Goal: Task Accomplishment & Management: Manage account settings

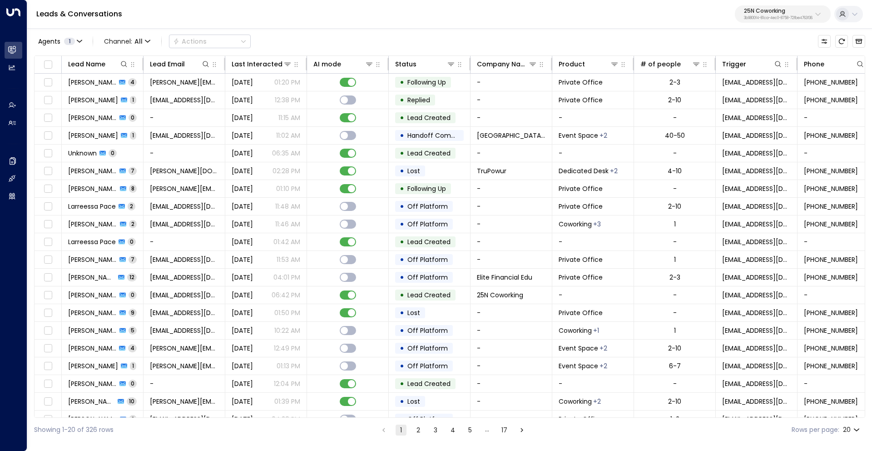
click at [776, 10] on p "25N Coworking" at bounding box center [778, 10] width 69 height 5
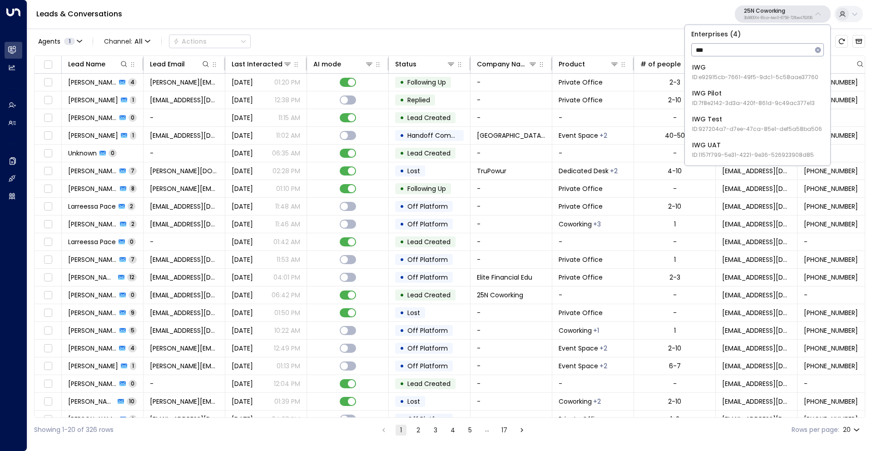
type input "***"
click at [713, 67] on div "IWG ID: e92915cb-7661-49f5-9dc1-5c58aae37760" at bounding box center [755, 72] width 126 height 19
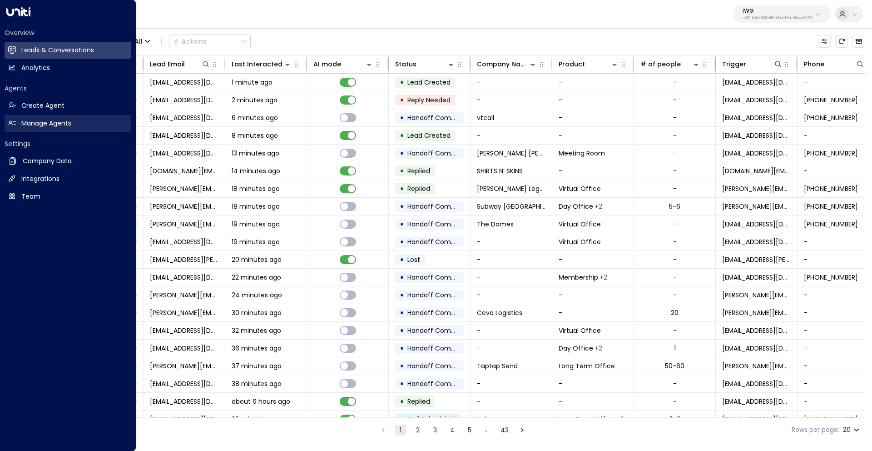
click at [58, 122] on h2 "Manage Agents" at bounding box center [46, 124] width 50 height 10
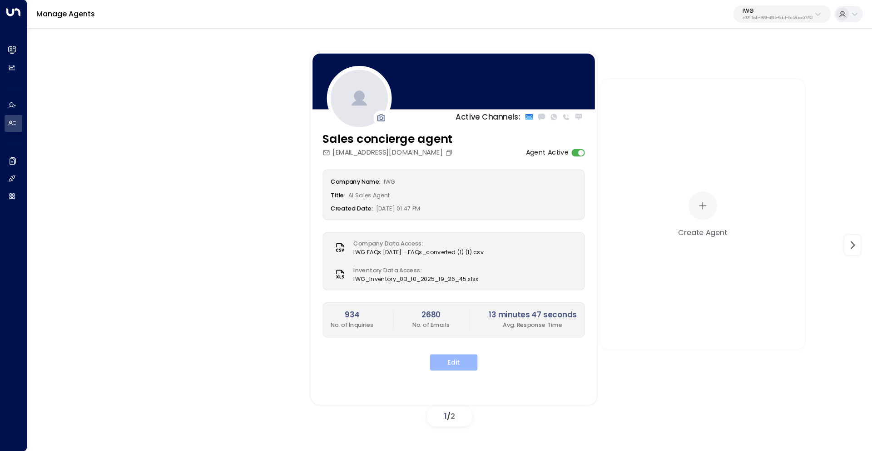
click at [460, 360] on button "Edit" at bounding box center [454, 362] width 48 height 16
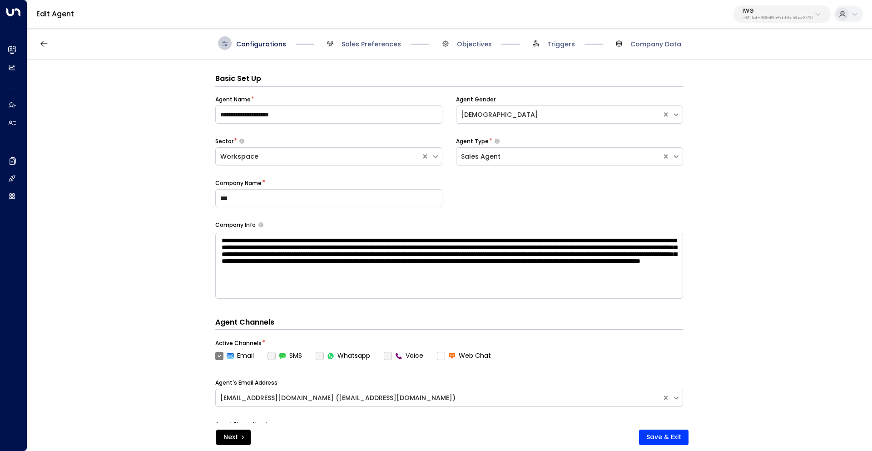
scroll to position [14, 0]
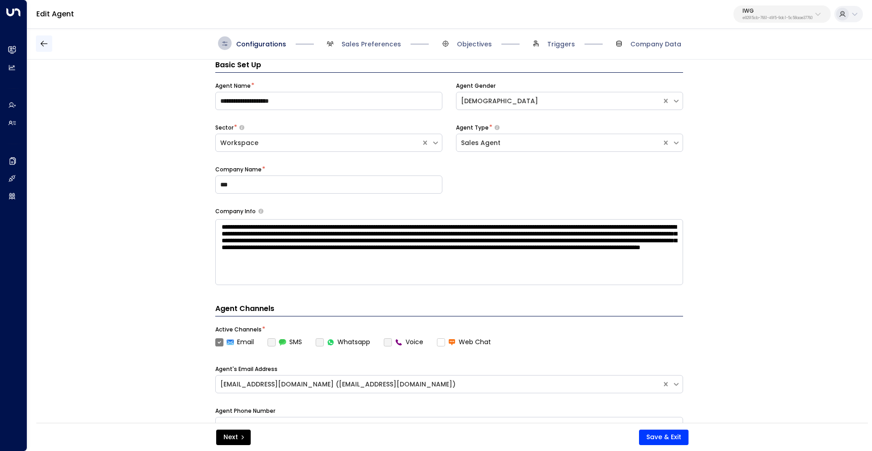
click at [44, 46] on icon "button" at bounding box center [44, 43] width 9 height 9
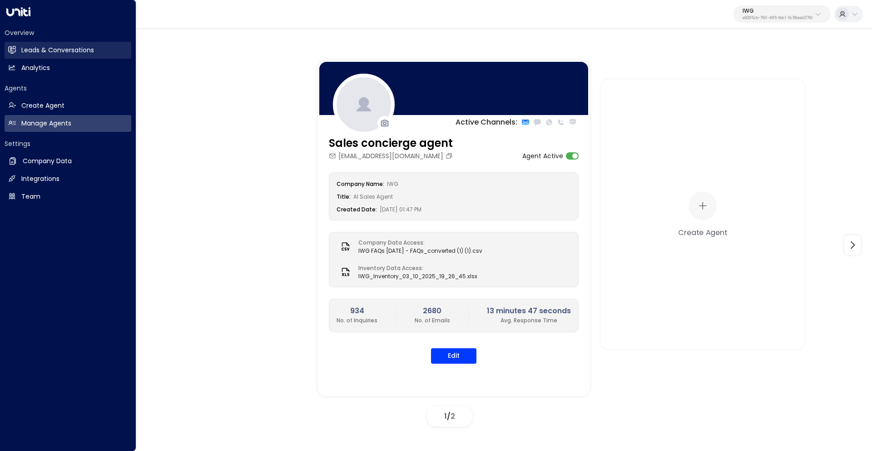
click at [18, 52] on link "Leads & Conversations Leads & Conversations" at bounding box center [68, 50] width 127 height 17
